Goal: Task Accomplishment & Management: Use online tool/utility

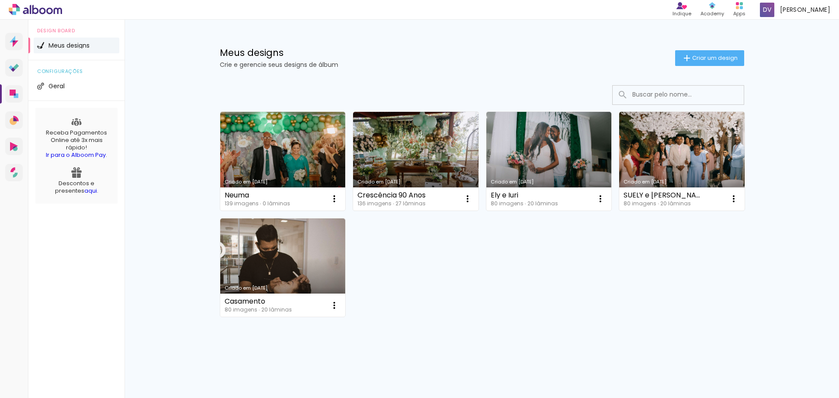
click at [422, 155] on link "Criado em [DATE]" at bounding box center [415, 161] width 125 height 99
